Goal: Task Accomplishment & Management: Manage account settings

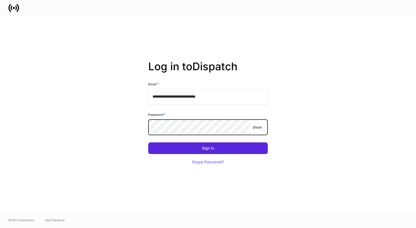
click at [208, 149] on button "Sign In" at bounding box center [208, 149] width 120 height 12
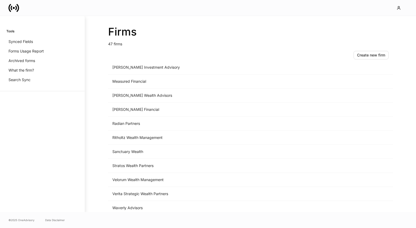
scroll to position [514, 0]
click at [127, 126] on td "Radian Partners" at bounding box center [206, 125] width 197 height 14
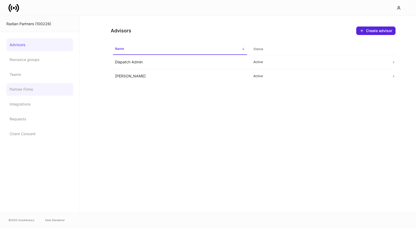
click at [40, 90] on link "Partner Firms" at bounding box center [39, 89] width 67 height 13
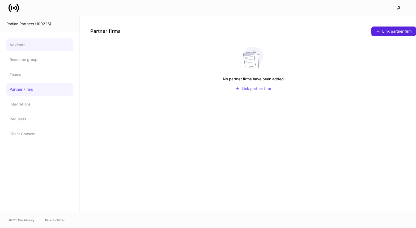
click at [32, 41] on link "Advisors" at bounding box center [39, 45] width 67 height 13
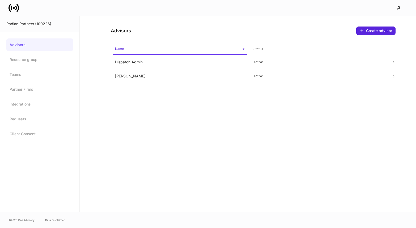
click at [38, 46] on link "Advisors" at bounding box center [39, 45] width 67 height 13
click at [43, 46] on link "Advisors" at bounding box center [39, 45] width 67 height 13
click at [14, 10] on icon at bounding box center [14, 8] width 11 height 11
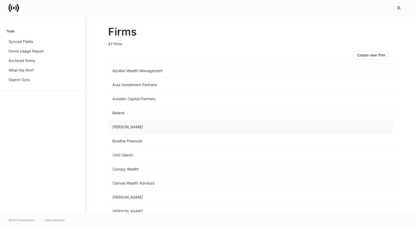
scroll to position [25, 0]
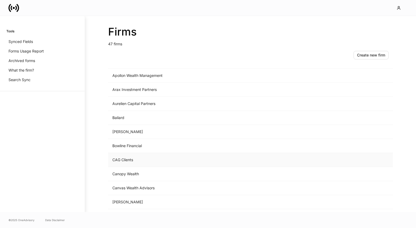
click at [127, 160] on td "CAG Clients" at bounding box center [206, 160] width 197 height 14
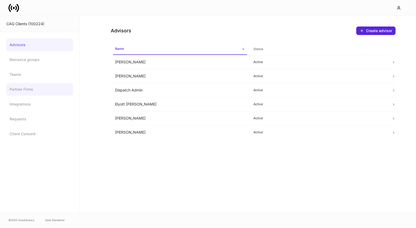
click at [28, 87] on link "Partner Firms" at bounding box center [39, 89] width 67 height 13
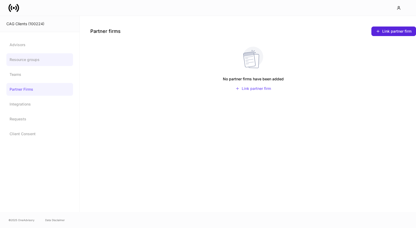
click at [37, 63] on link "Resource groups" at bounding box center [39, 59] width 67 height 13
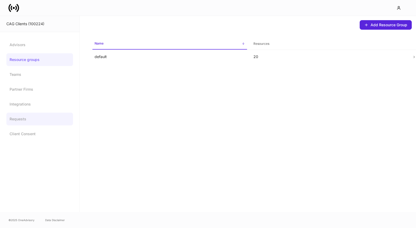
click at [23, 121] on link "Requests" at bounding box center [39, 119] width 67 height 13
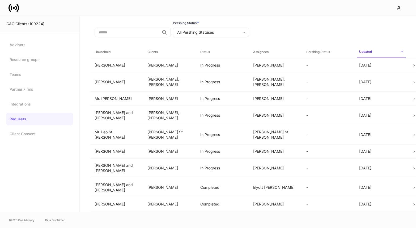
click at [14, 14] on div at bounding box center [208, 8] width 416 height 16
click at [14, 11] on icon at bounding box center [14, 8] width 11 height 11
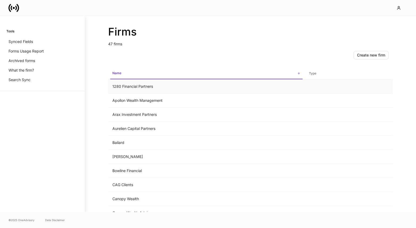
click at [144, 90] on td "1280 Financial Partners" at bounding box center [206, 87] width 197 height 14
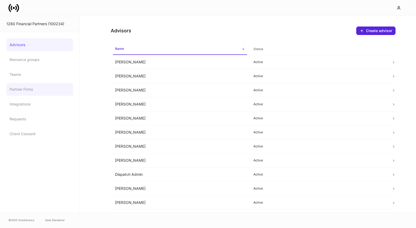
click at [25, 94] on link "Partner Firms" at bounding box center [39, 89] width 67 height 13
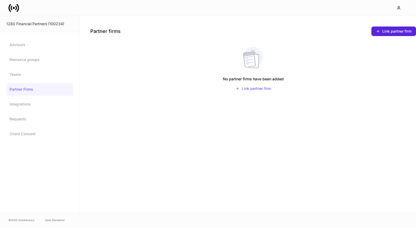
click at [15, 7] on icon at bounding box center [14, 8] width 2 height 2
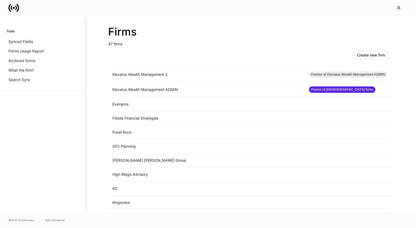
scroll to position [321, 0]
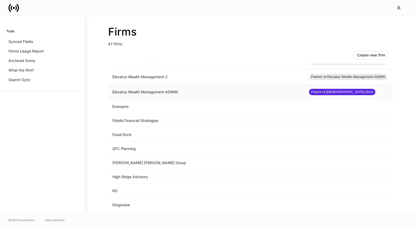
click at [157, 95] on td "Elevatus Wealth Management ADMIN" at bounding box center [206, 92] width 197 height 15
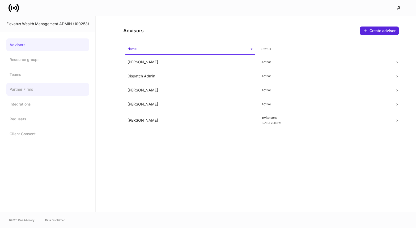
click at [29, 88] on link "Partner Firms" at bounding box center [47, 89] width 83 height 13
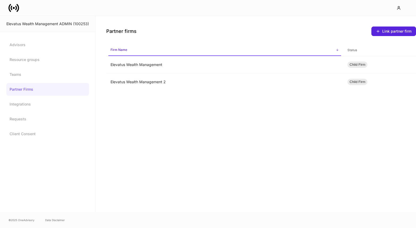
click at [15, 12] on icon at bounding box center [14, 8] width 11 height 11
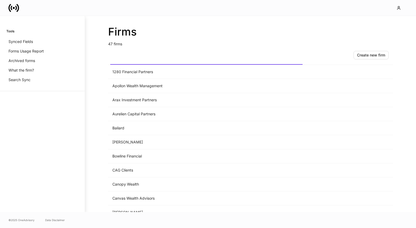
scroll to position [19, 0]
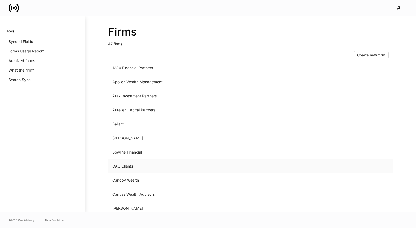
click at [119, 166] on td "CAG Clients" at bounding box center [206, 167] width 197 height 14
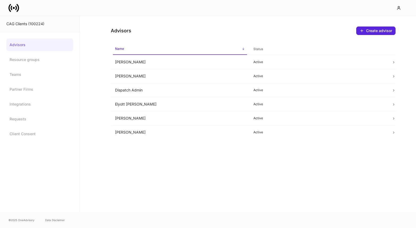
click at [16, 9] on icon at bounding box center [16, 8] width 2 height 5
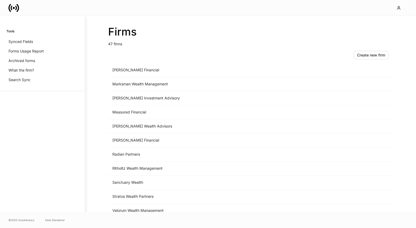
scroll to position [485, 0]
click at [132, 155] on td "Radian Partners" at bounding box center [206, 154] width 197 height 14
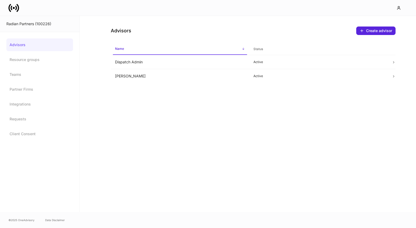
click at [22, 42] on link "Advisors" at bounding box center [39, 45] width 67 height 13
click at [15, 8] on icon at bounding box center [14, 8] width 2 height 2
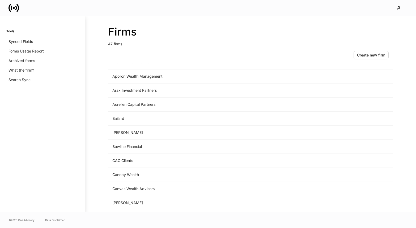
scroll to position [30, 0]
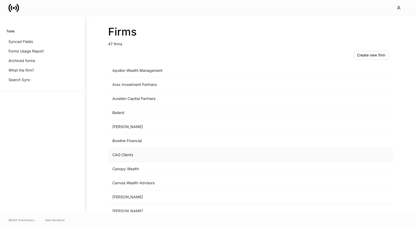
click at [122, 154] on td "CAG Clients" at bounding box center [206, 155] width 197 height 14
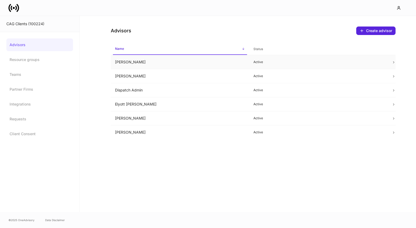
click at [151, 67] on td "Chris Csenge" at bounding box center [180, 62] width 138 height 14
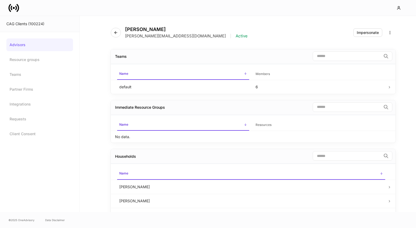
click at [35, 47] on link "Advisors" at bounding box center [39, 45] width 67 height 13
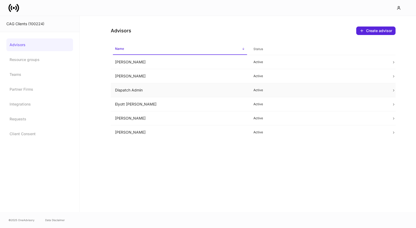
click at [145, 92] on td "Dispatch Admin" at bounding box center [180, 90] width 138 height 14
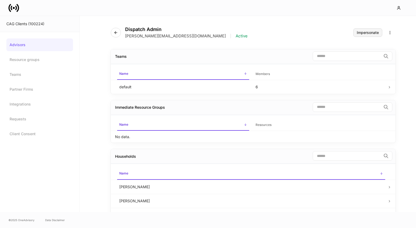
click at [375, 29] on button "Impersonate" at bounding box center [367, 32] width 29 height 9
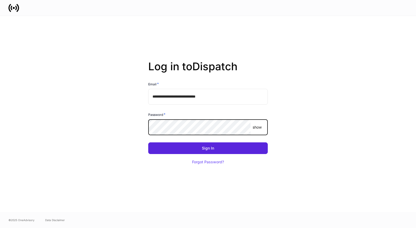
click at [208, 149] on button "Sign In" at bounding box center [208, 149] width 120 height 12
